Goal: Feedback & Contribution: Contribute content

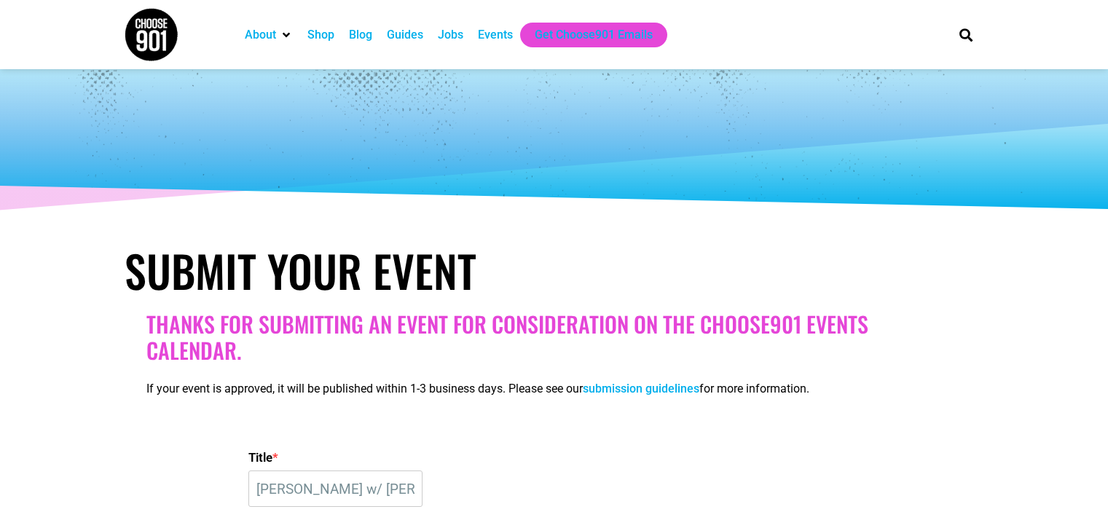
select select "6"
select select "PM"
select select "1663"
select select
select select "1759"
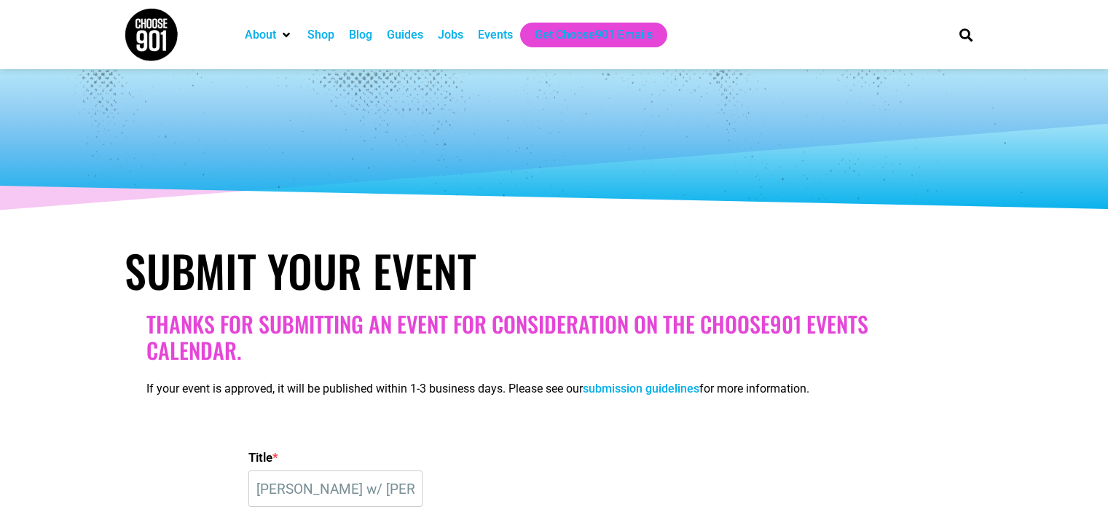
select select "5773"
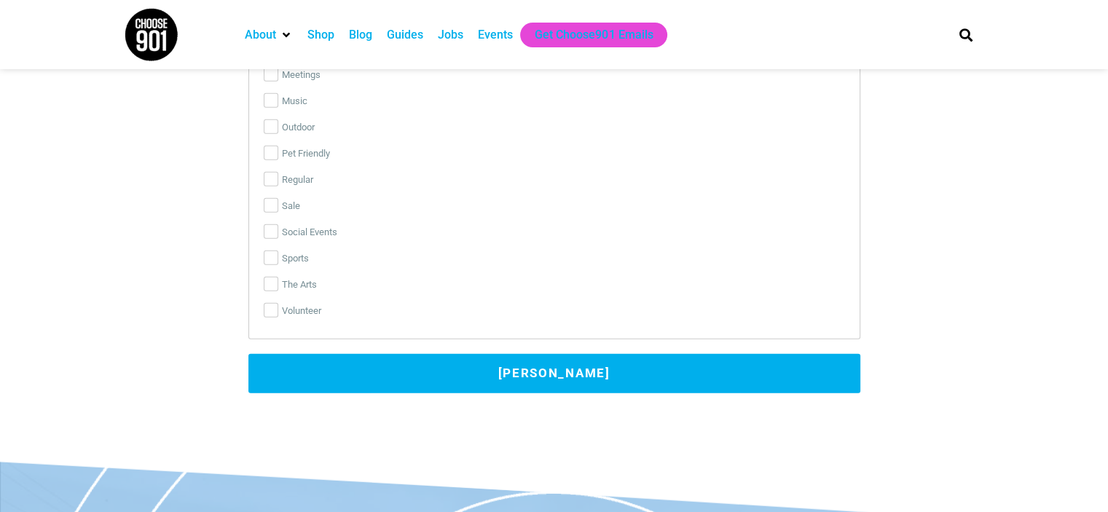
scroll to position [3496, 0]
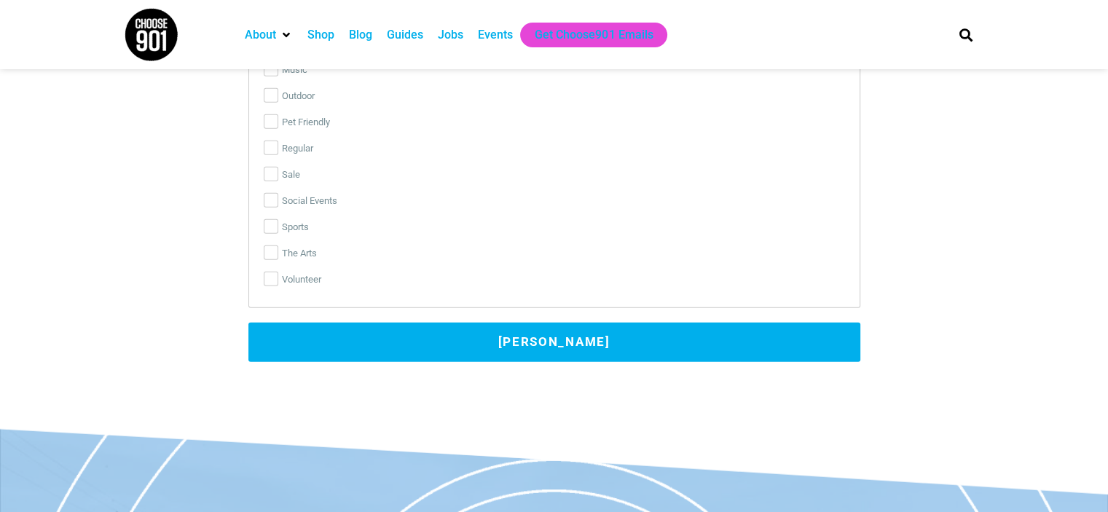
click at [506, 340] on button "[PERSON_NAME]" at bounding box center [554, 342] width 612 height 39
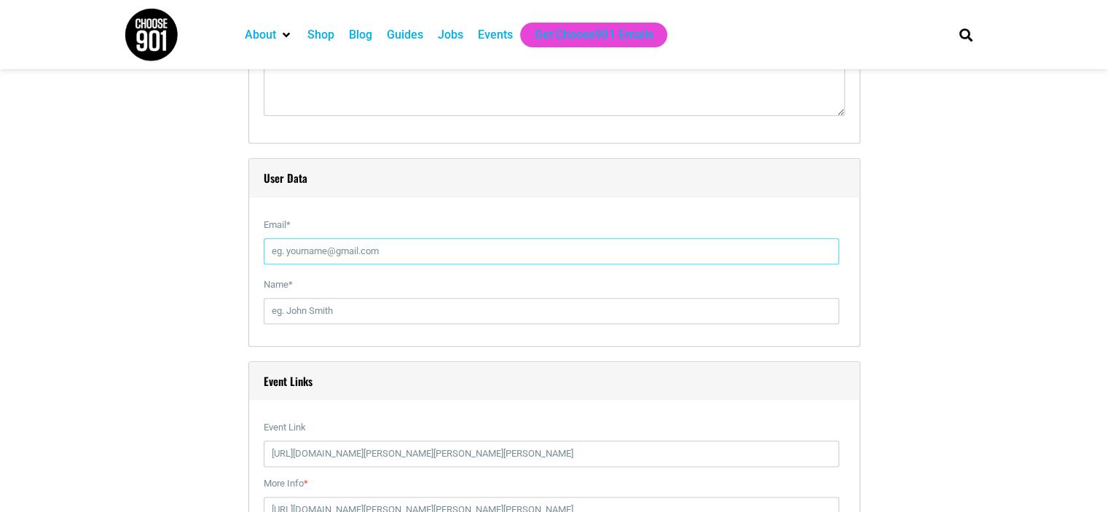
scroll to position [1614, 0]
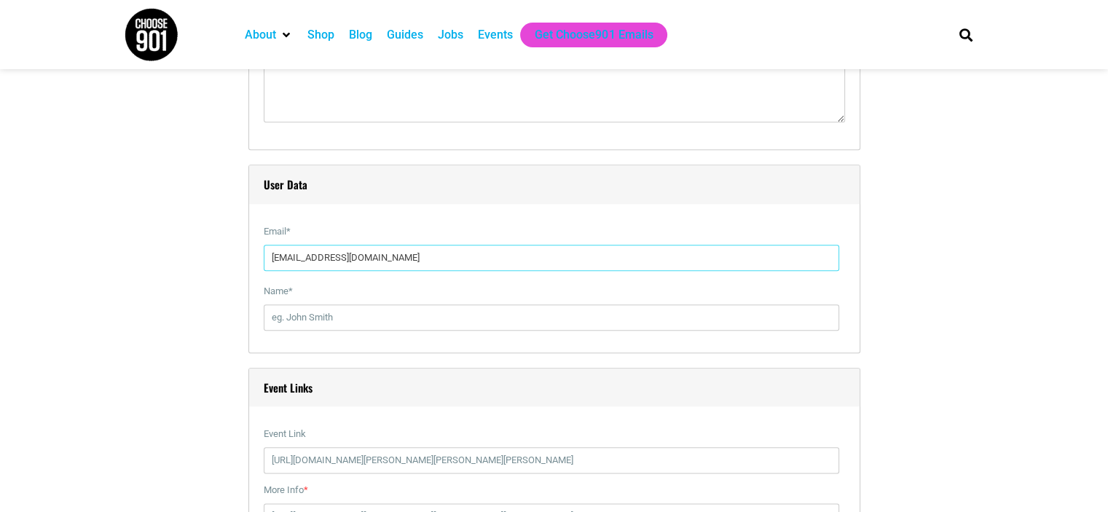
type input "[EMAIL_ADDRESS][DOMAIN_NAME]"
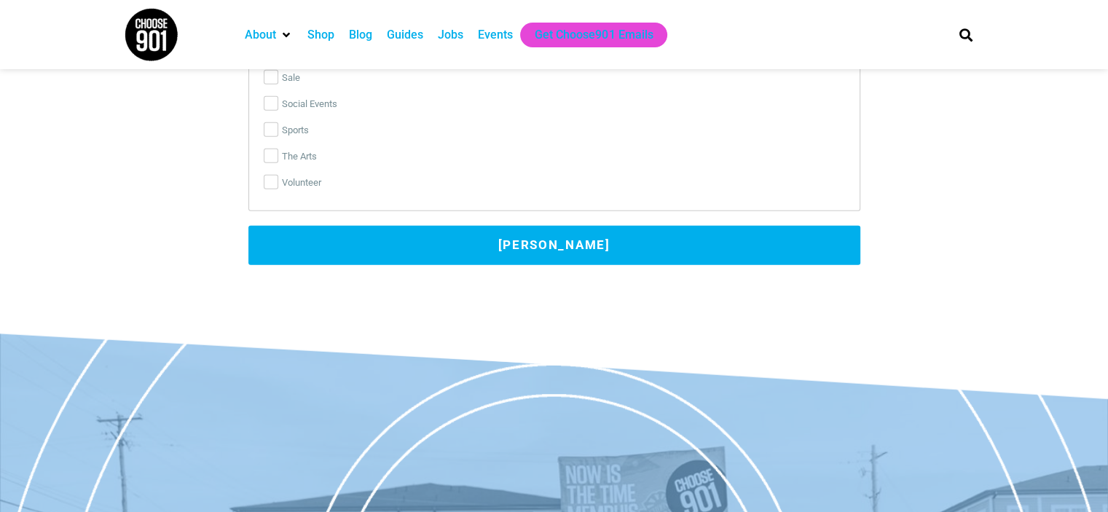
scroll to position [3429, 0]
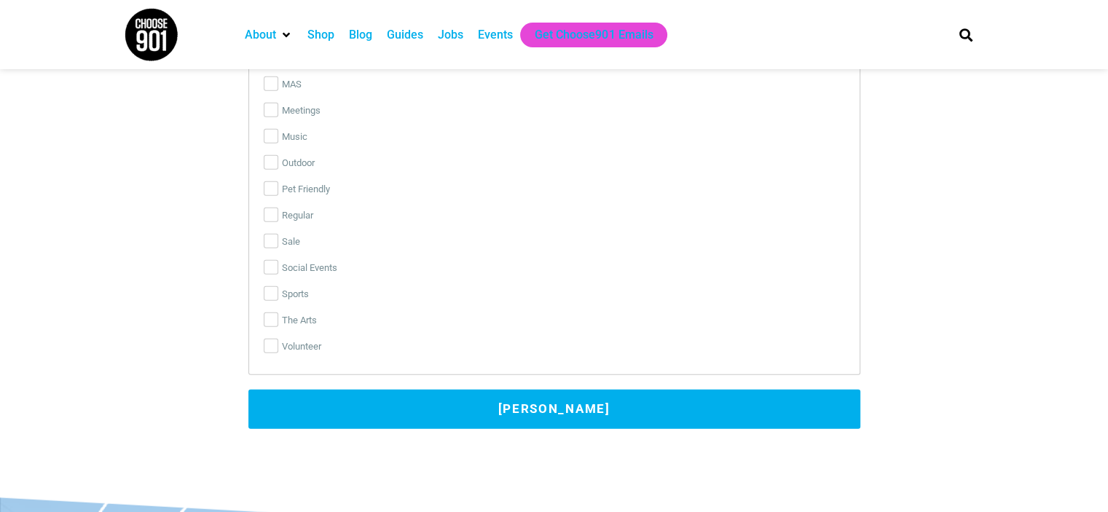
type input "British Solomon"
click at [512, 404] on button "[PERSON_NAME]" at bounding box center [554, 409] width 612 height 39
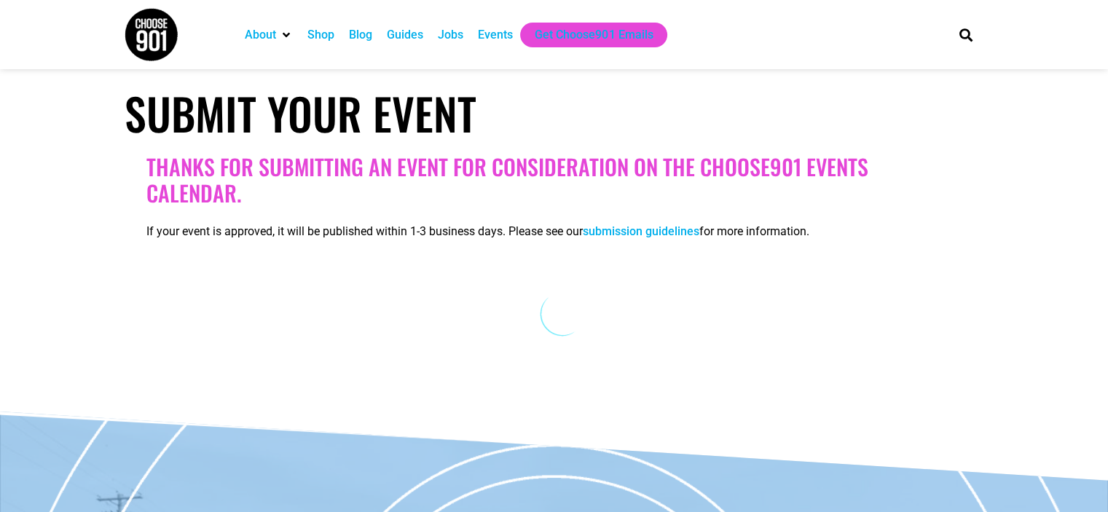
scroll to position [0, 0]
